Goal: Manage account settings

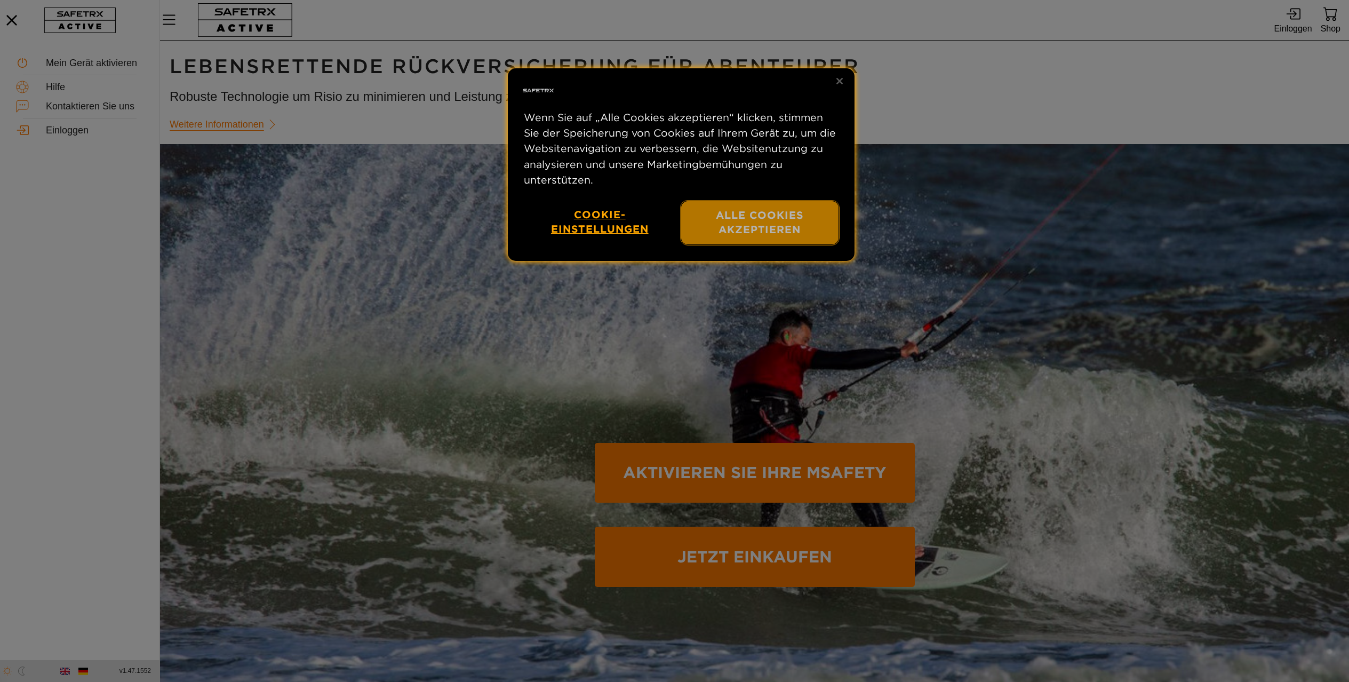
click at [788, 244] on button "Alle Cookies akzeptieren" at bounding box center [759, 222] width 157 height 43
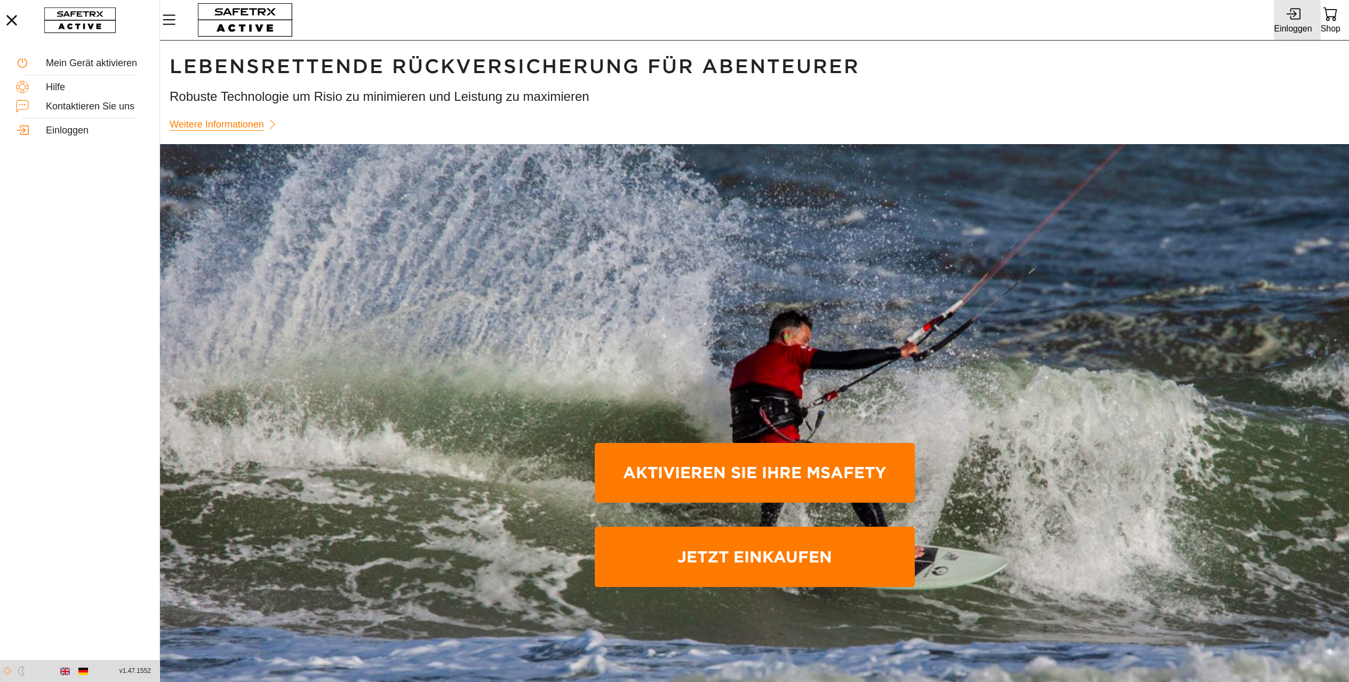
click at [1294, 16] on icon at bounding box center [1293, 13] width 14 height 14
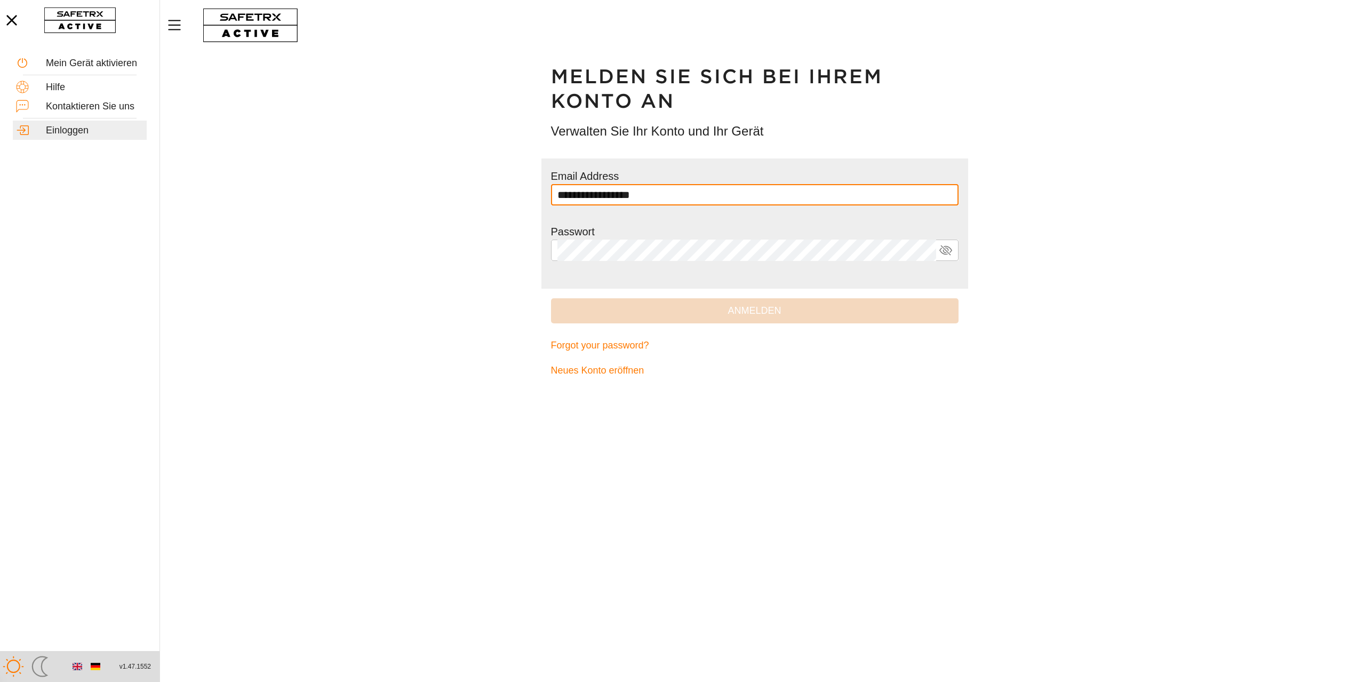
type input "**********"
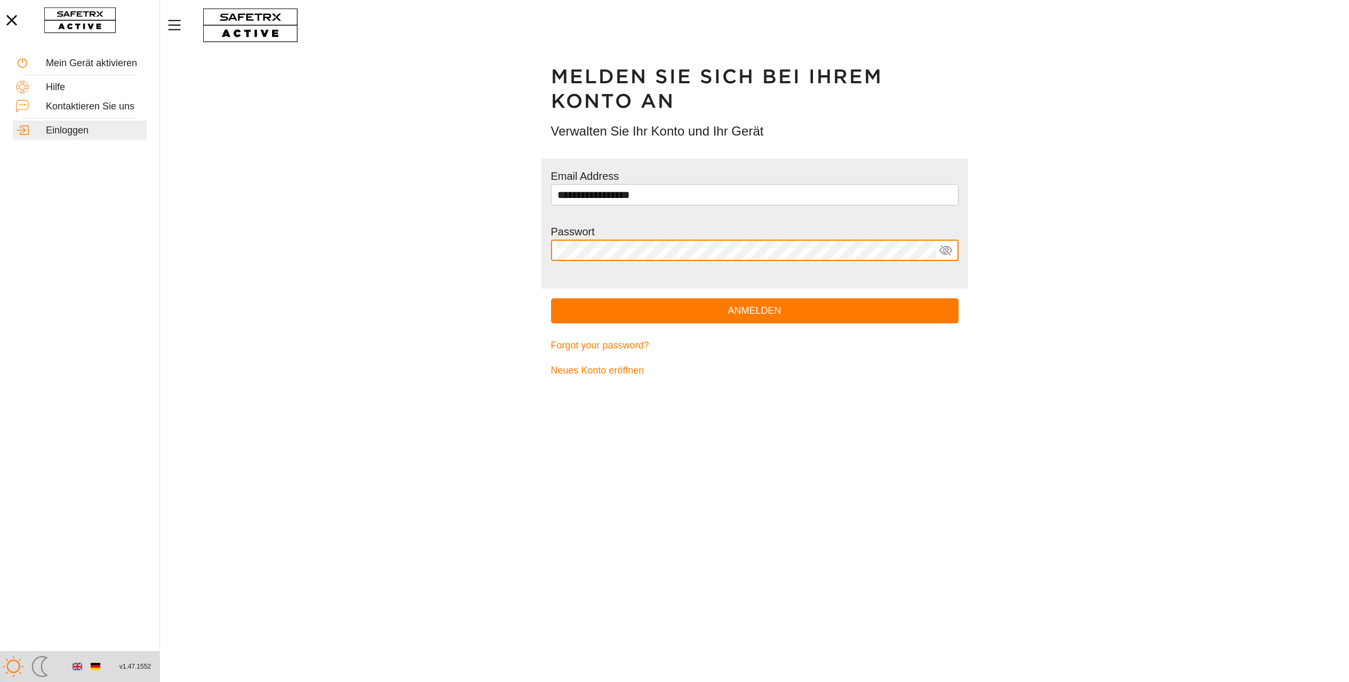
click at [551, 298] on button "Anmelden" at bounding box center [755, 310] width 408 height 25
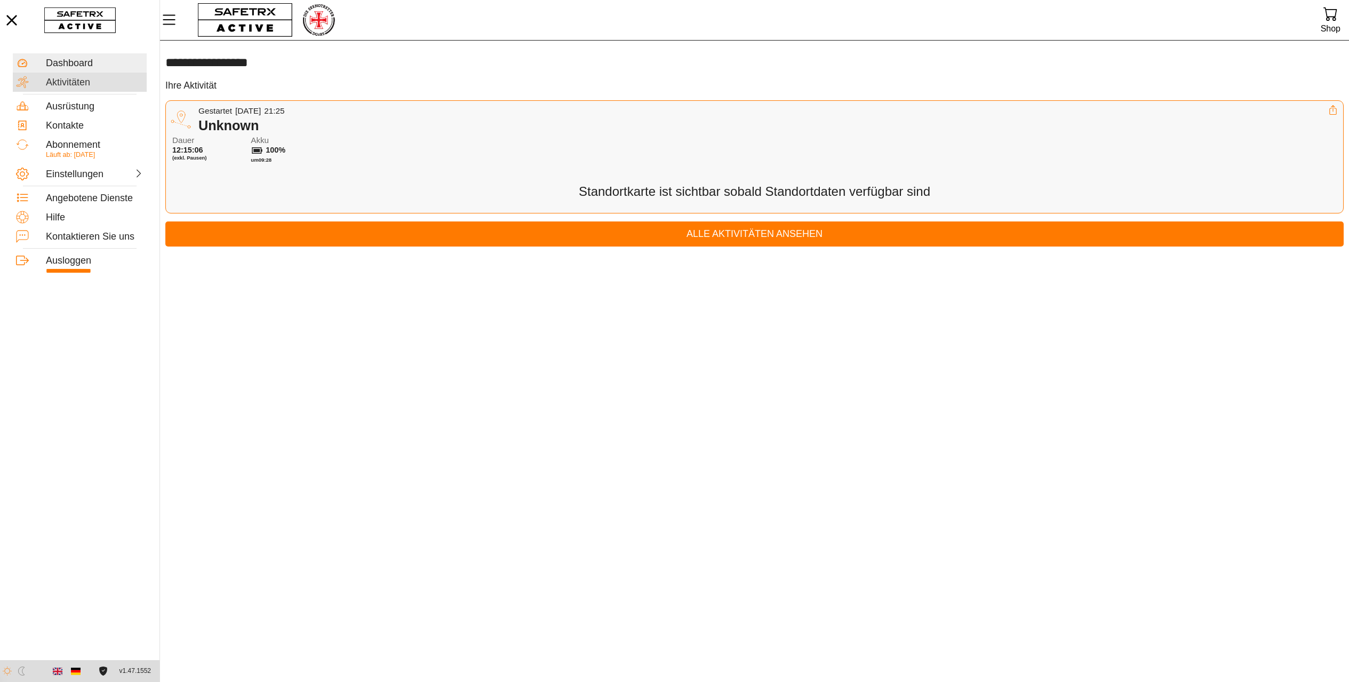
click at [65, 83] on div "Aktivitäten" at bounding box center [95, 83] width 98 height 12
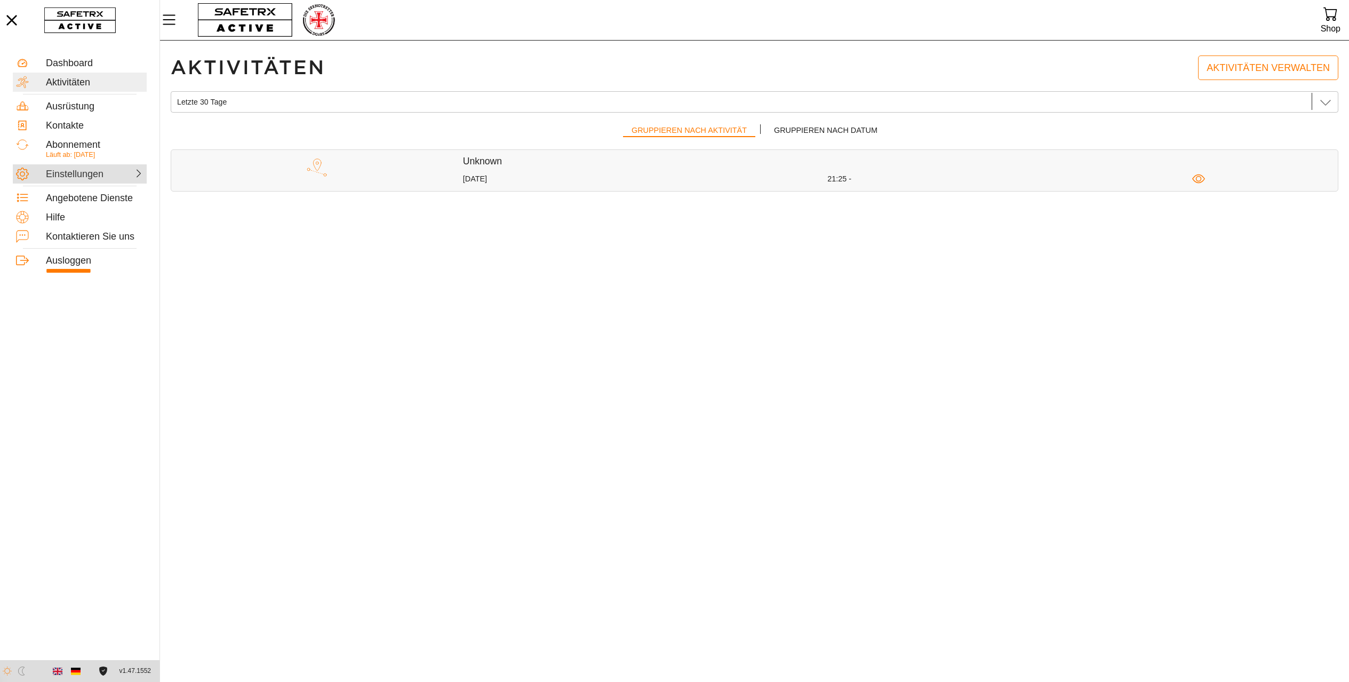
click at [84, 169] on div "Einstellungen" at bounding box center [69, 175] width 47 height 12
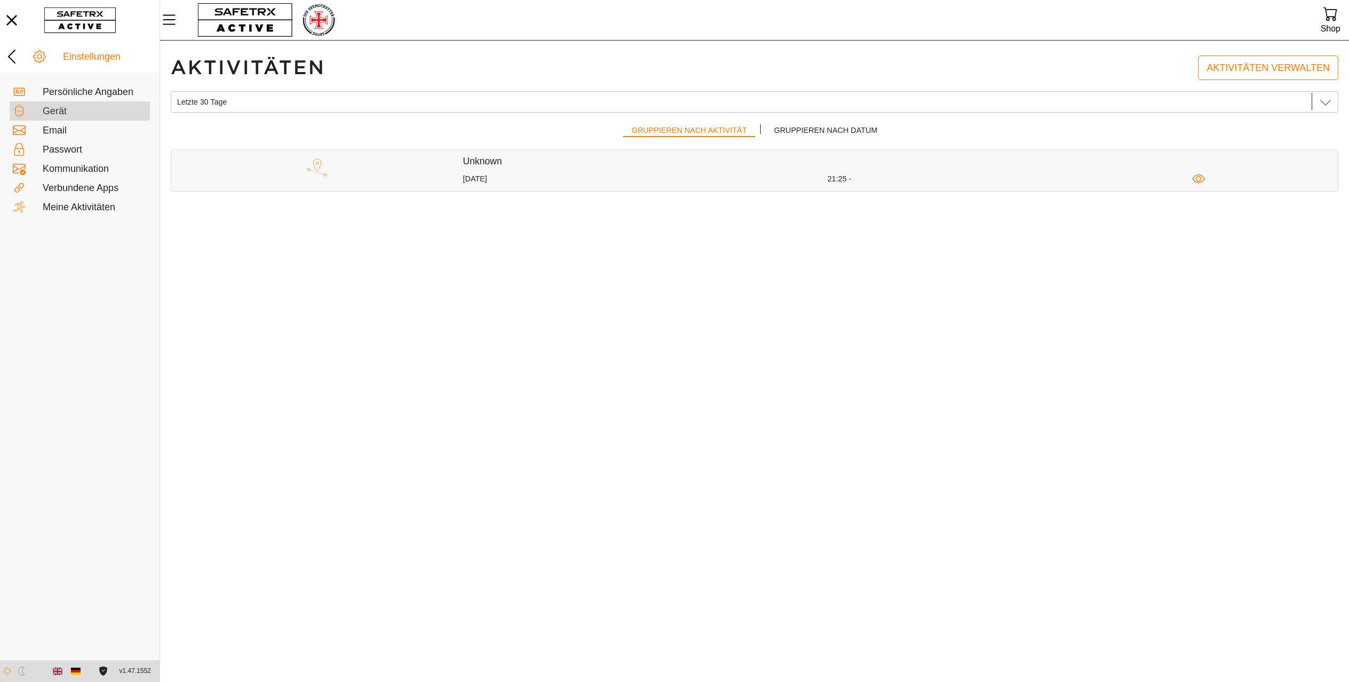
click at [53, 106] on div "Gerät" at bounding box center [95, 112] width 104 height 12
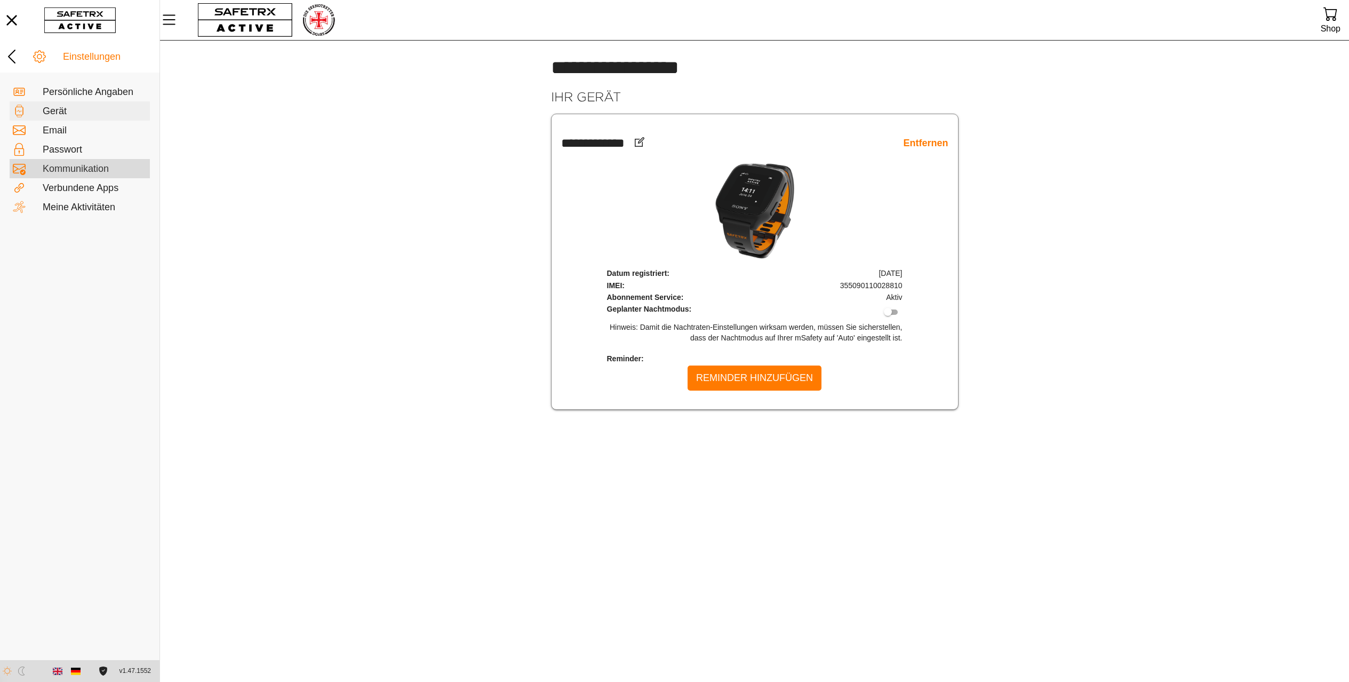
click at [88, 160] on div "Kommunikation" at bounding box center [80, 168] width 140 height 19
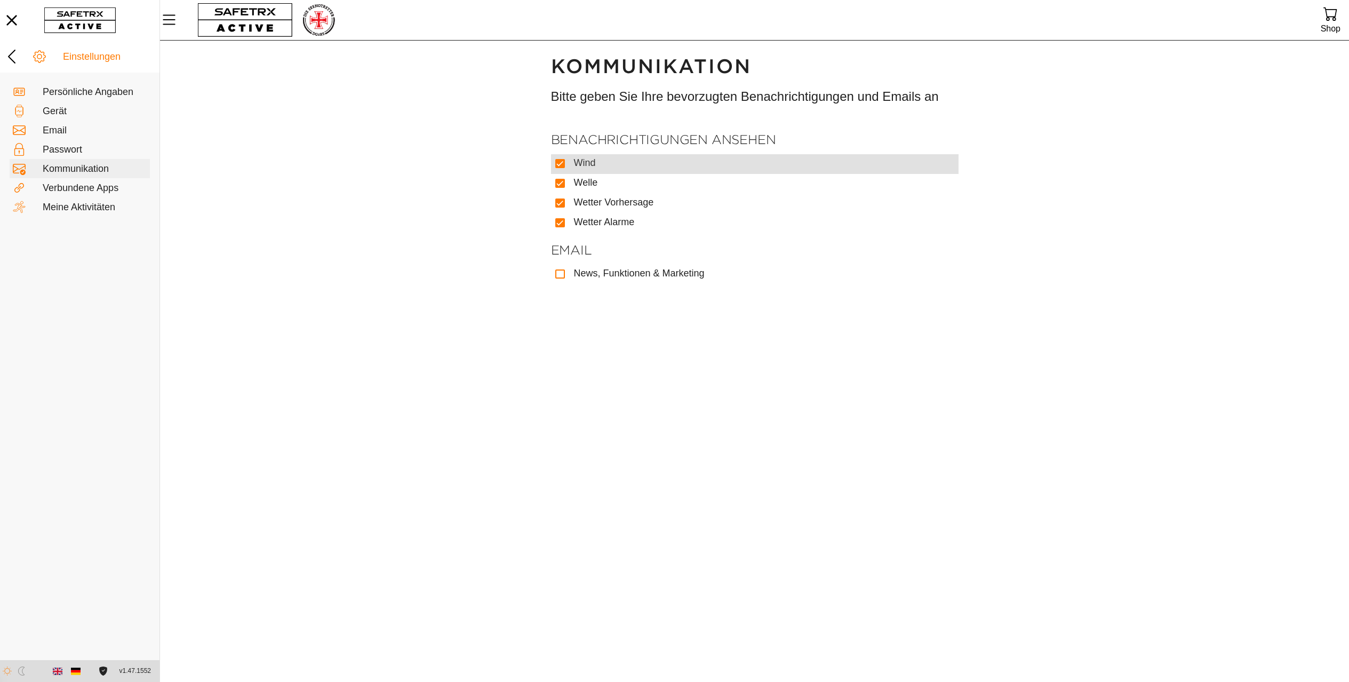
click at [592, 169] on div "Wind" at bounding box center [762, 161] width 376 height 15
click at [0, 0] on input "Wind" at bounding box center [0, 0] width 0 height 0
click at [580, 169] on div "Wind" at bounding box center [762, 161] width 376 height 15
click at [0, 0] on input "Wind" at bounding box center [0, 0] width 0 height 0
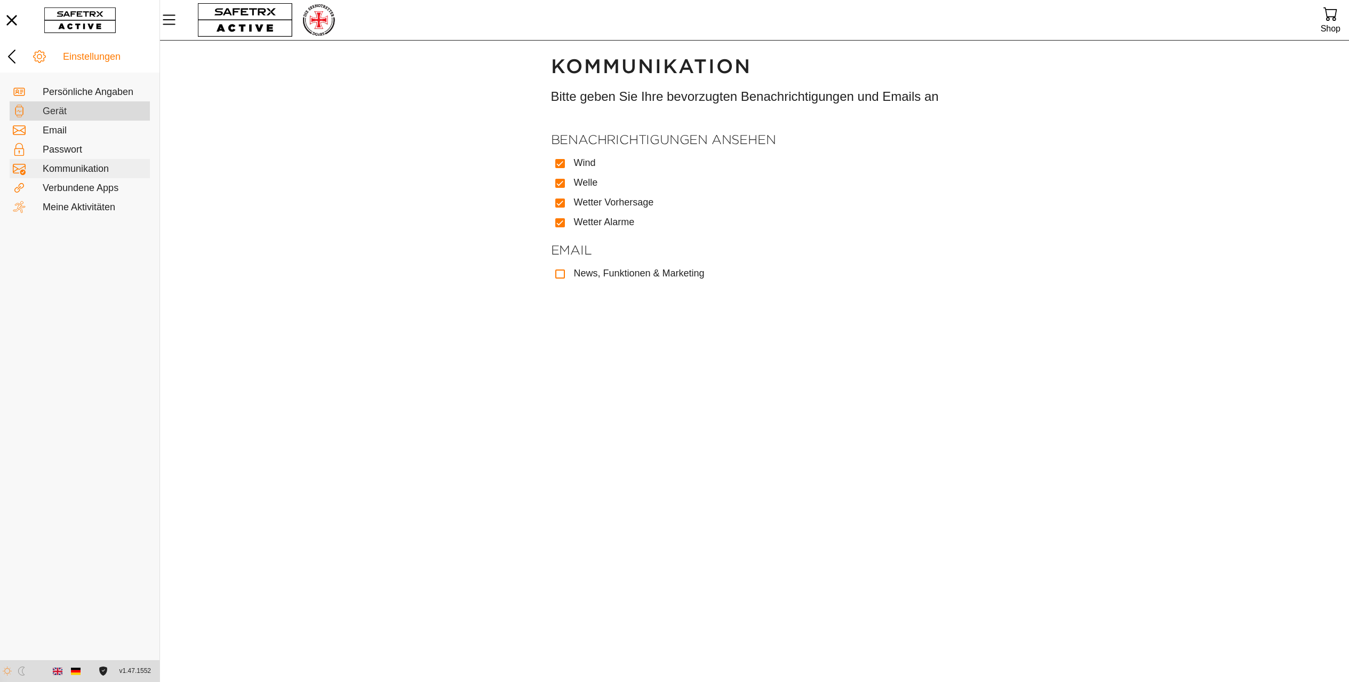
click at [63, 110] on div "Gerät" at bounding box center [95, 112] width 104 height 12
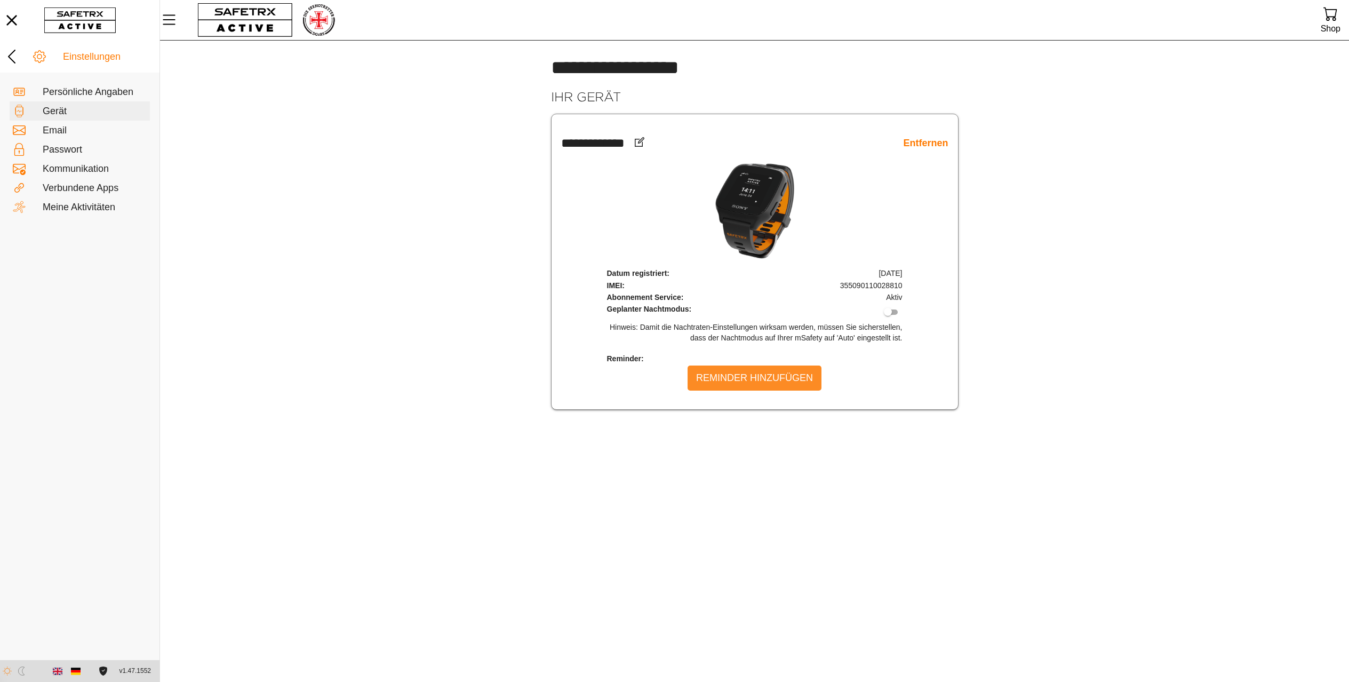
click at [784, 386] on span "Reminder hinzufügen" at bounding box center [754, 378] width 117 height 17
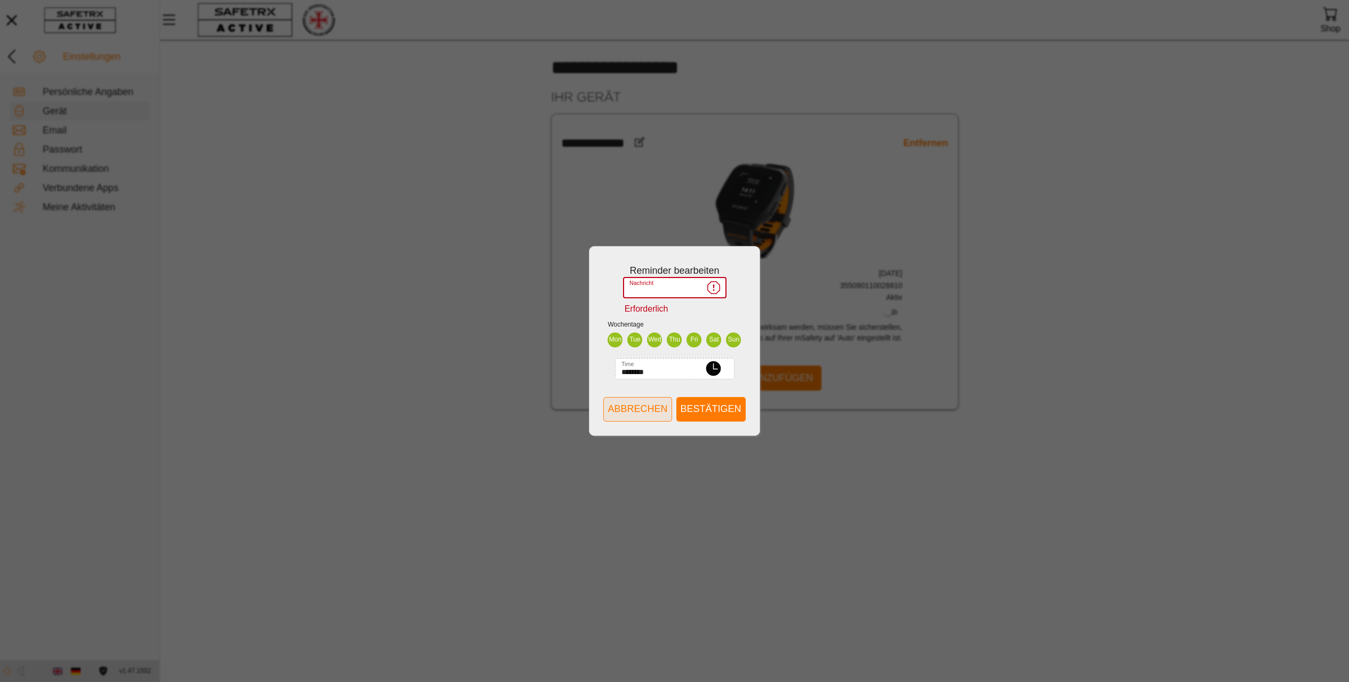
click at [634, 409] on span "Abbrechen" at bounding box center [638, 409] width 60 height 17
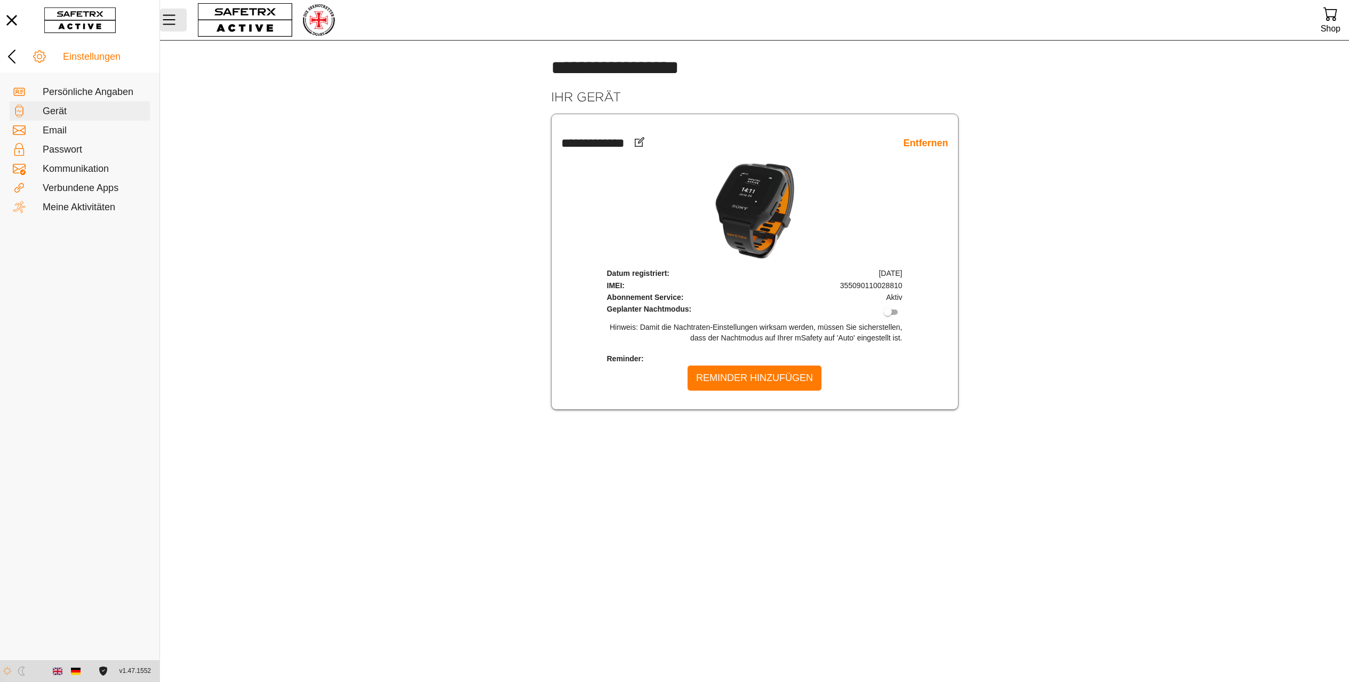
click at [177, 17] on icon "MenÜ" at bounding box center [169, 20] width 18 height 18
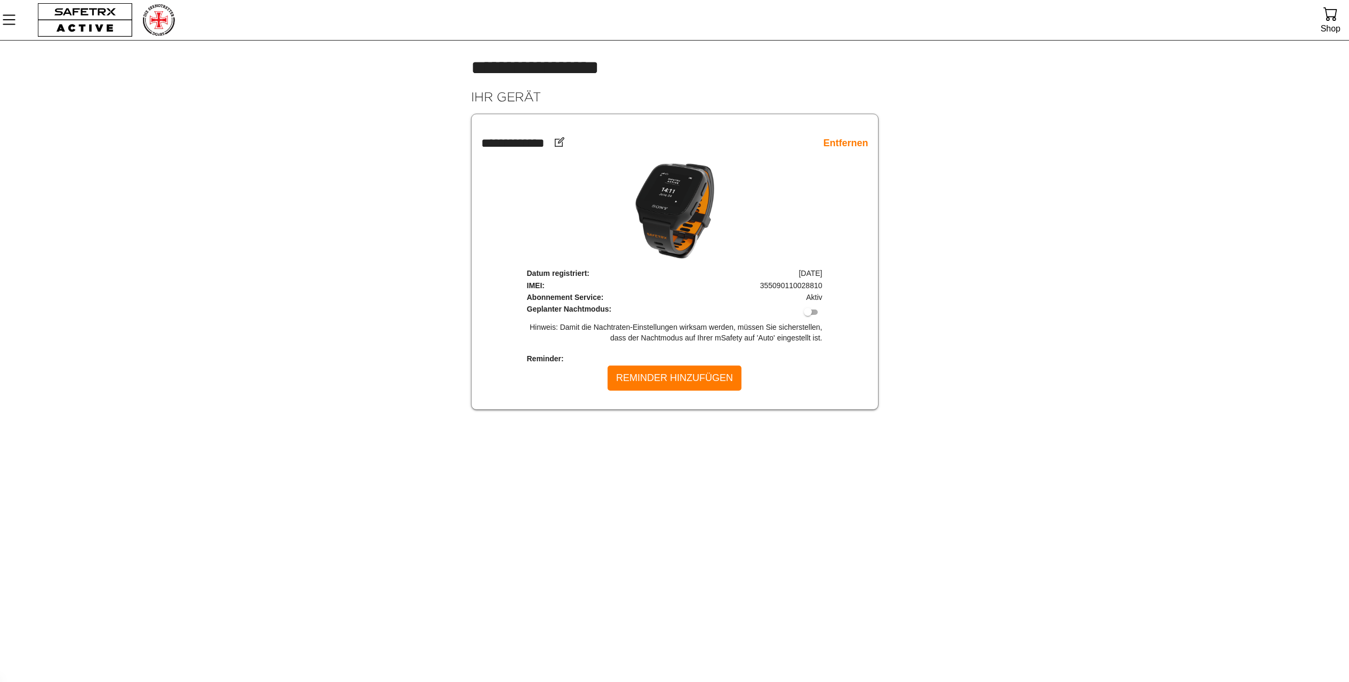
click at [162, 18] on img at bounding box center [158, 20] width 34 height 35
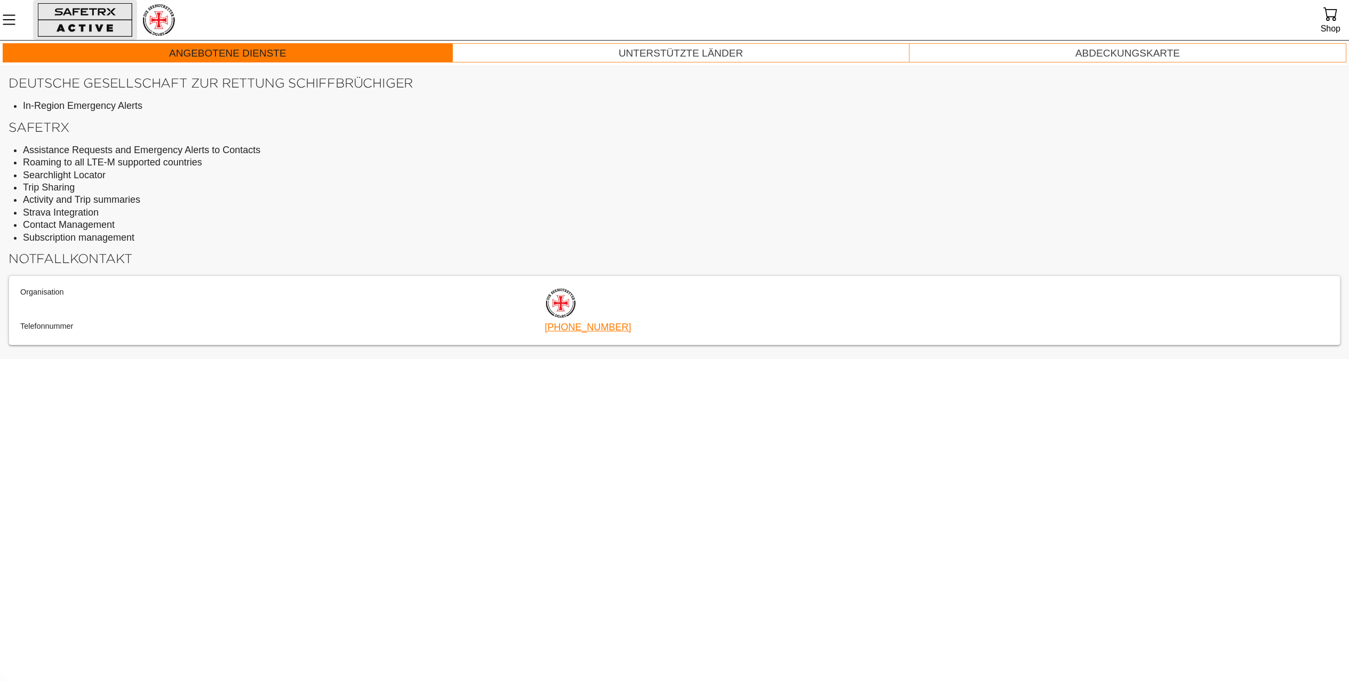
click at [79, 17] on button "button" at bounding box center [85, 20] width 104 height 40
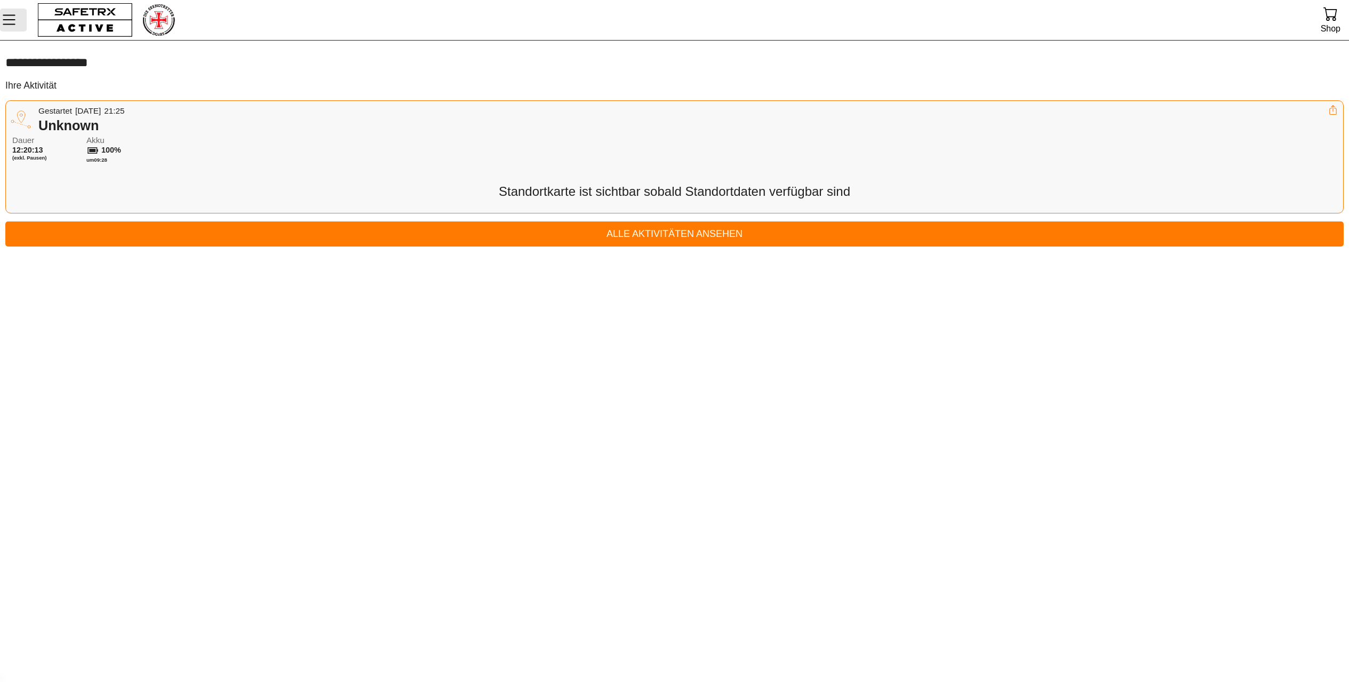
click at [16, 18] on icon "MenÜ" at bounding box center [9, 20] width 18 height 18
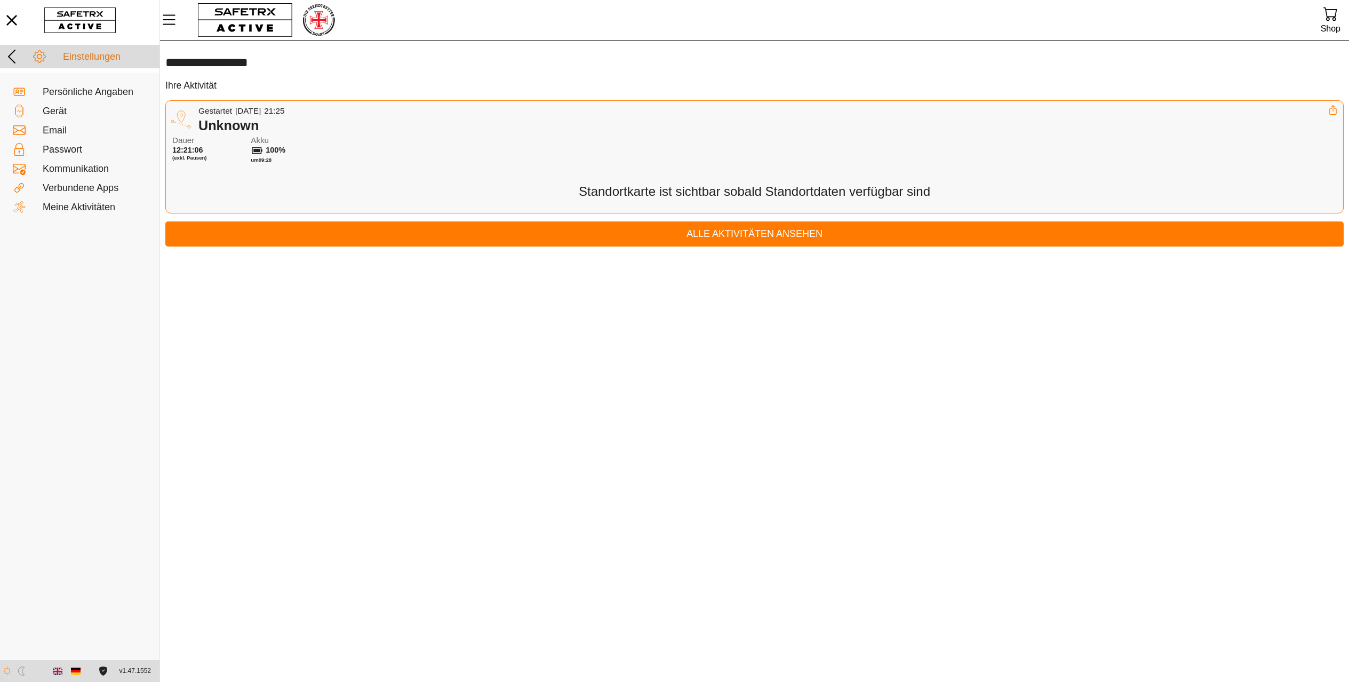
click at [10, 53] on icon at bounding box center [11, 56] width 17 height 17
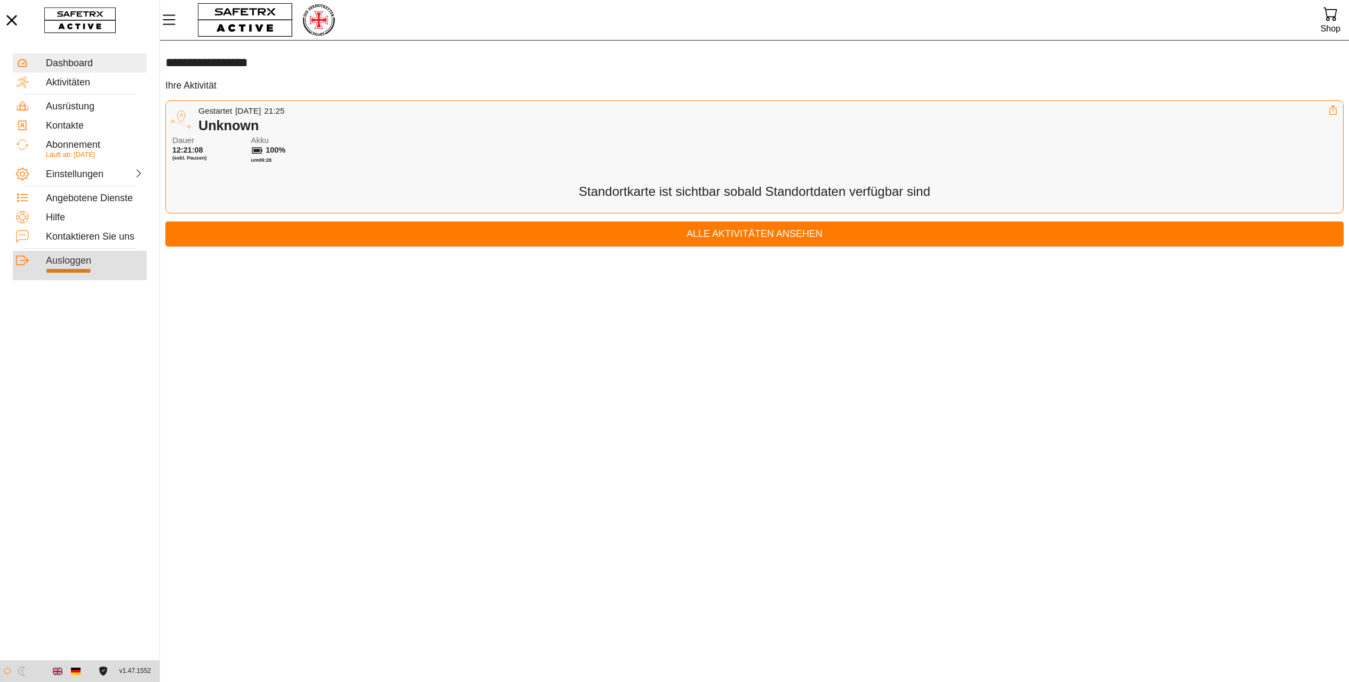
click at [71, 261] on div "Ausloggen" at bounding box center [95, 261] width 98 height 12
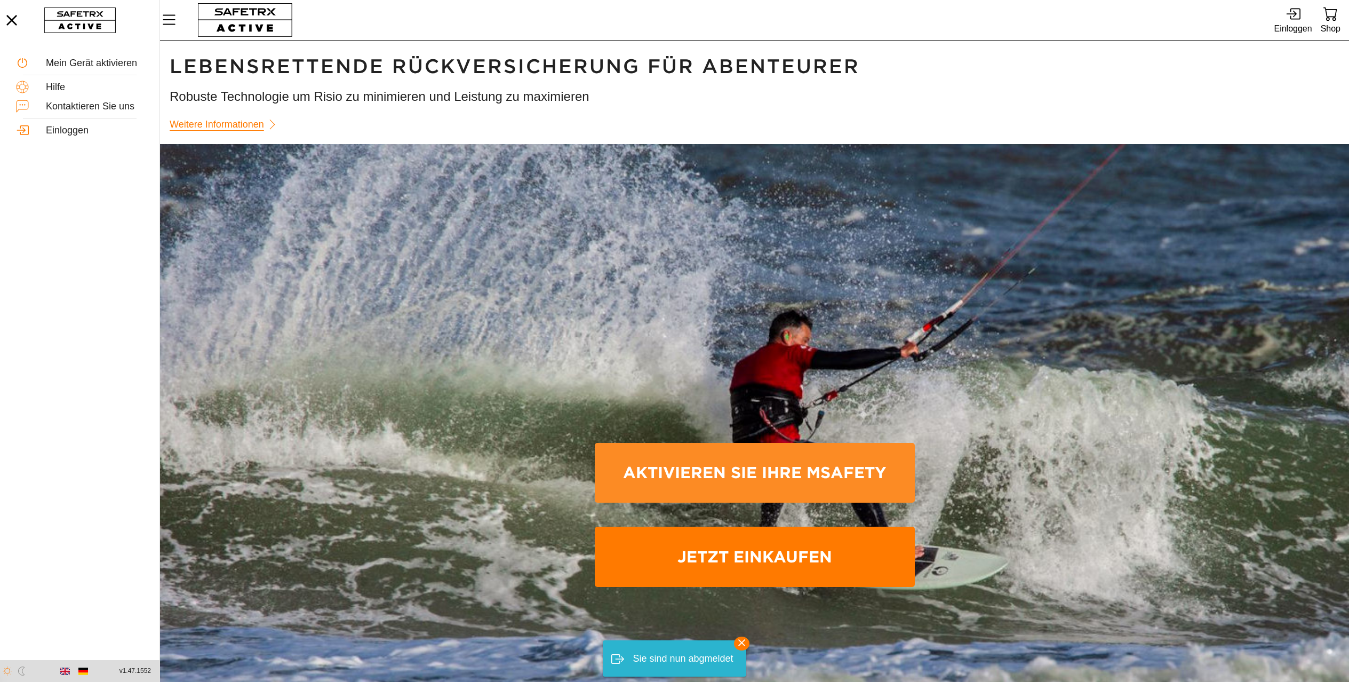
scroll to position [1, 0]
